Goal: Navigation & Orientation: Find specific page/section

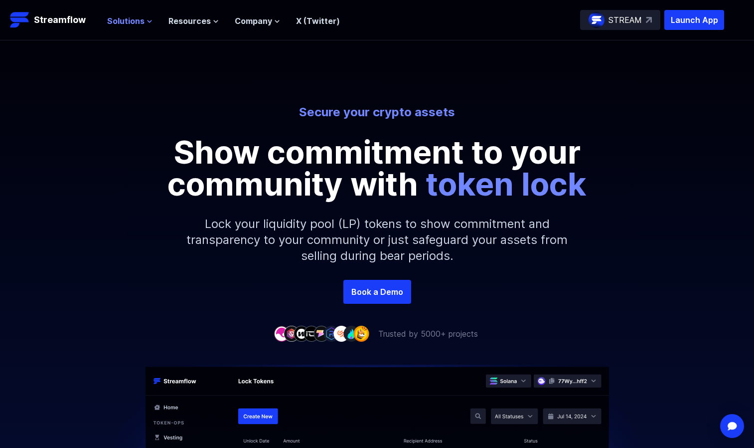
click at [147, 23] on icon at bounding box center [150, 21] width 6 height 6
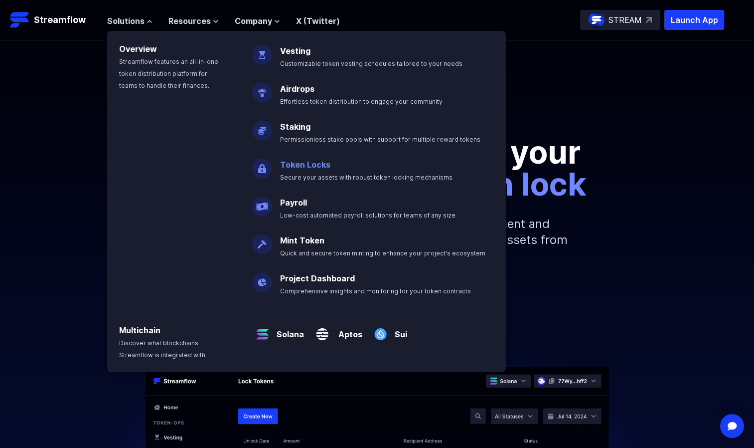
click at [300, 171] on p "Token Locks Secure your assets with robust token locking mechanisms" at bounding box center [373, 167] width 198 height 32
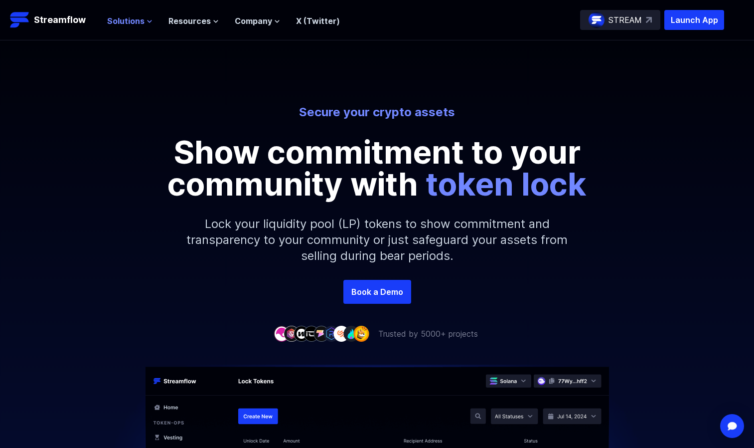
click at [148, 21] on icon at bounding box center [150, 21] width 4 height 2
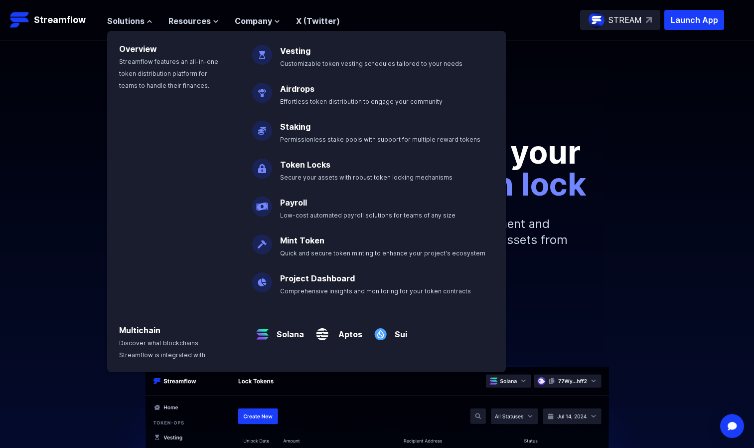
click at [264, 172] on img at bounding box center [262, 165] width 20 height 28
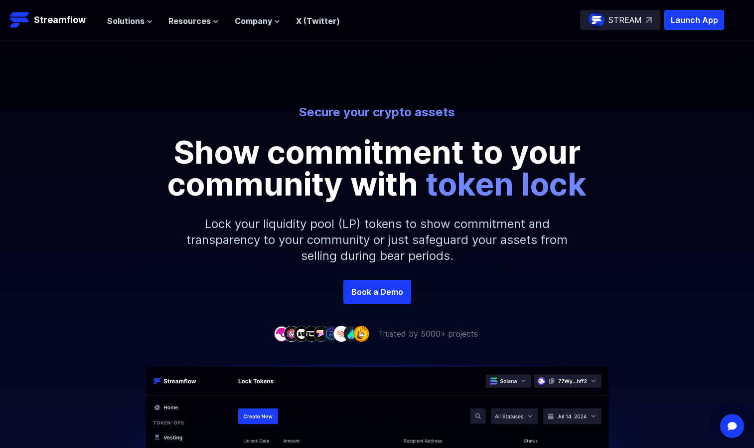
click at [613, 19] on p "STREAM" at bounding box center [625, 20] width 33 height 12
